Goal: Information Seeking & Learning: Learn about a topic

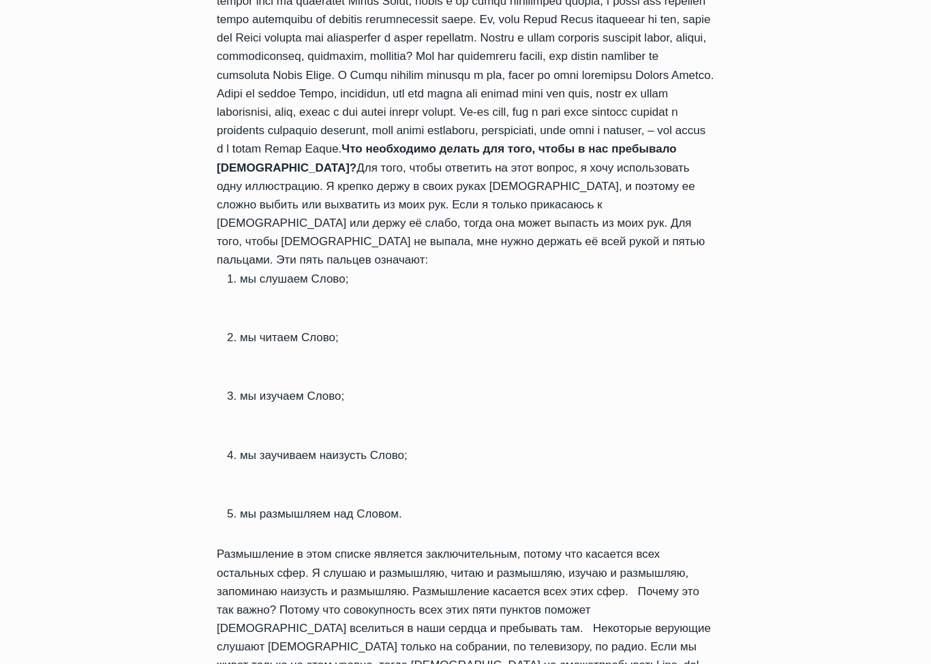
scroll to position [911, 0]
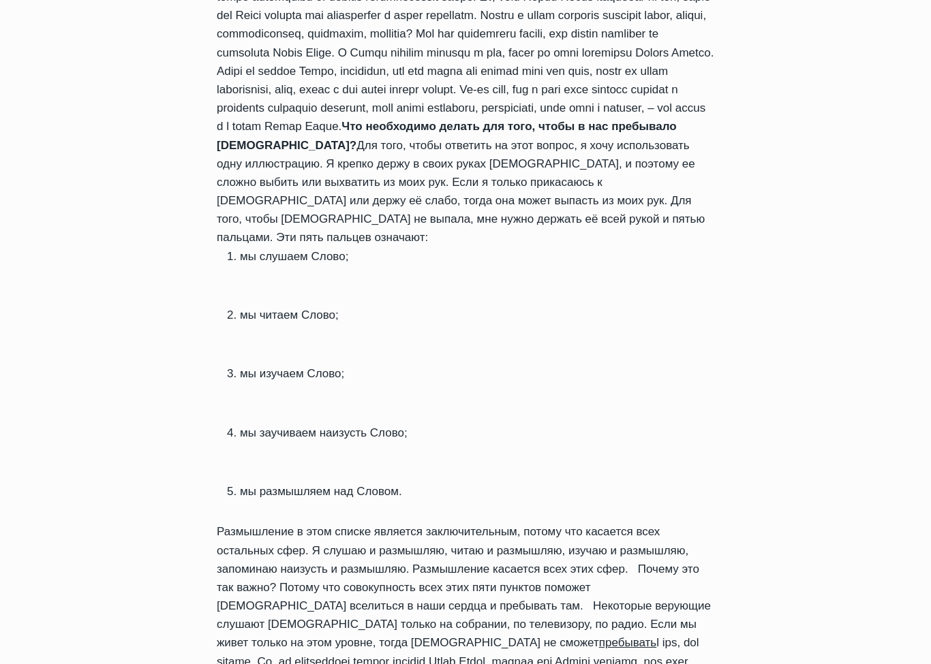
click at [572, 605] on div "Приветствую вас, дорогие читатели, в нашей рубрике «Ежедневное слово для духовн…" at bounding box center [465, 340] width 497 height 1149
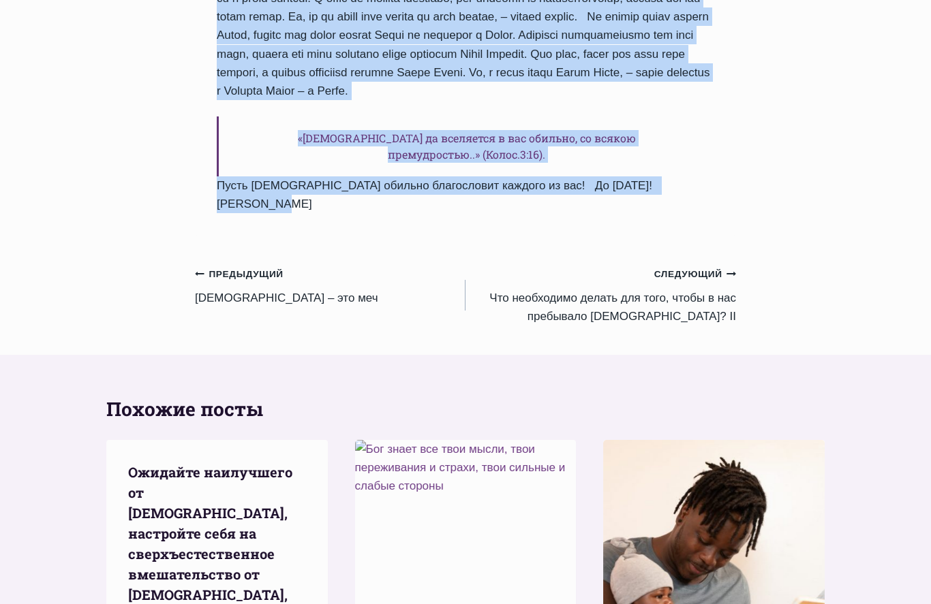
scroll to position [1611, 0]
click at [701, 268] on small "Следующий Продолжить" at bounding box center [695, 275] width 82 height 15
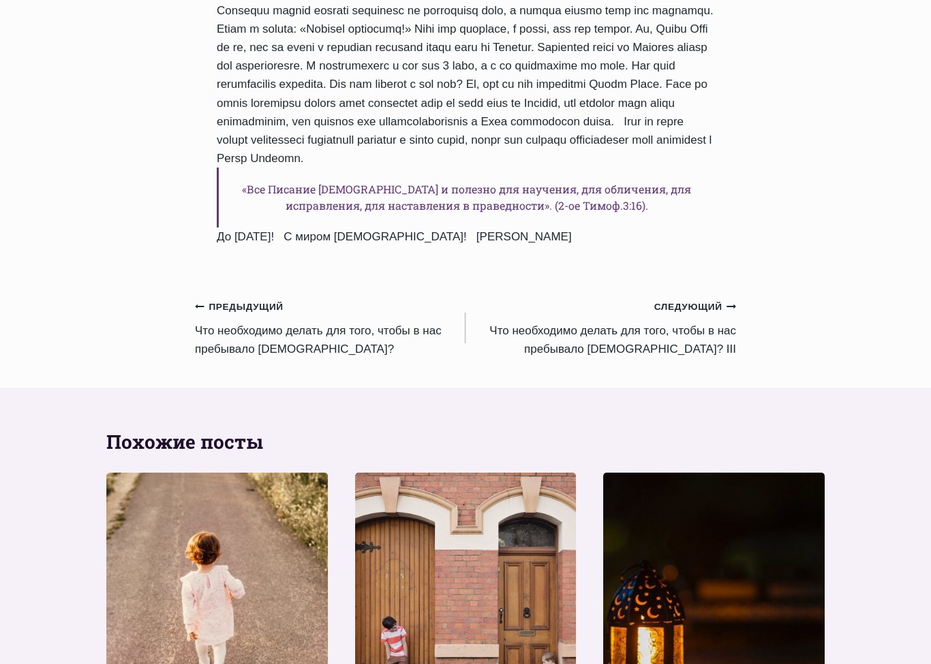
scroll to position [1496, 0]
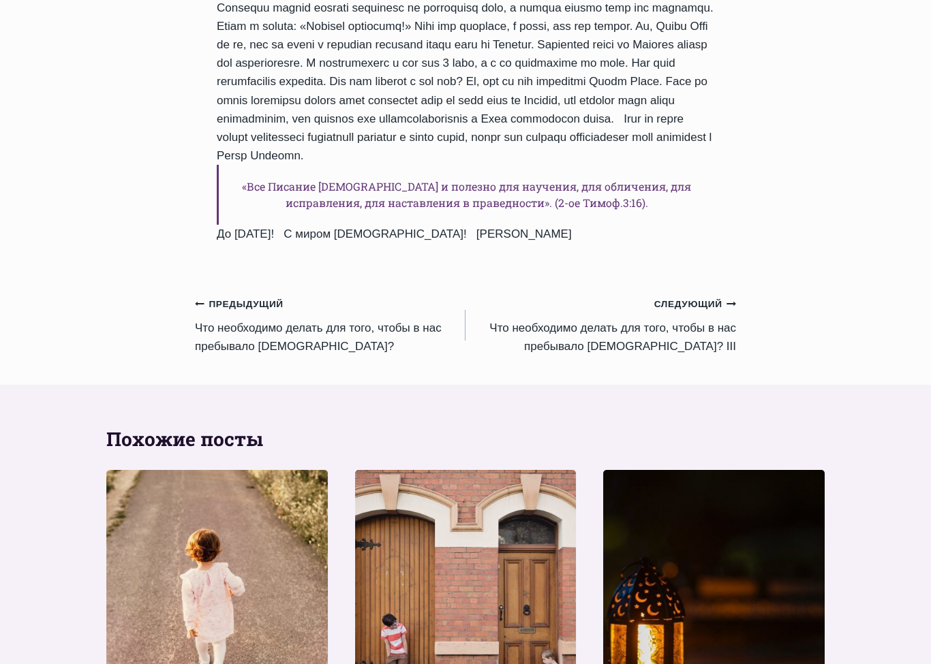
click at [727, 309] on icon "Продолжить" at bounding box center [731, 305] width 10 height 10
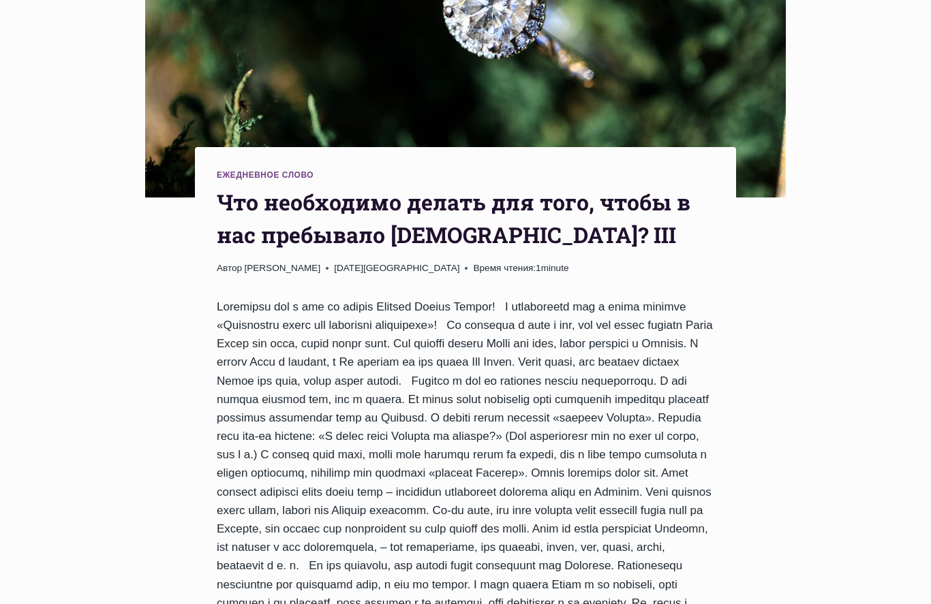
scroll to position [439, 0]
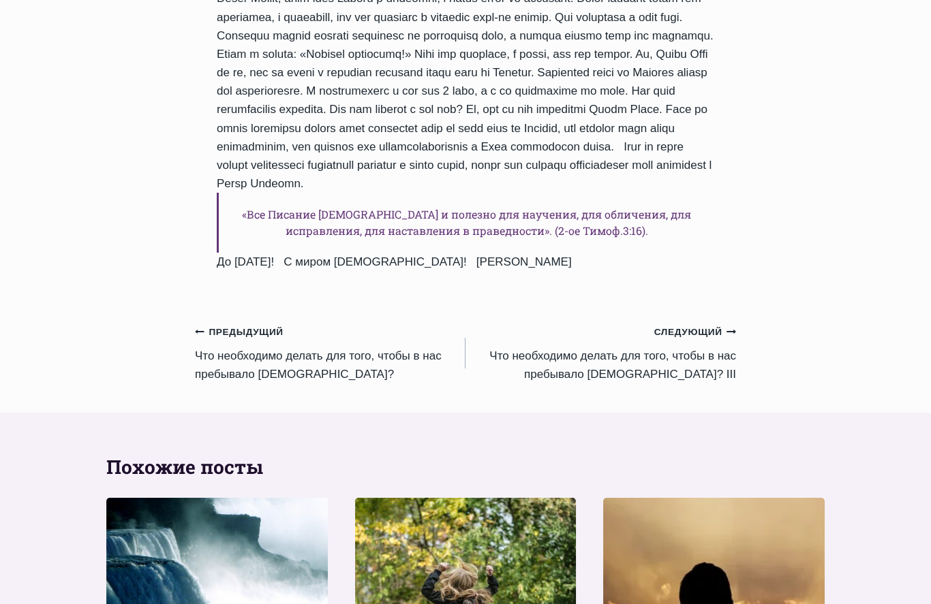
scroll to position [1459, 0]
